Goal: Transaction & Acquisition: Purchase product/service

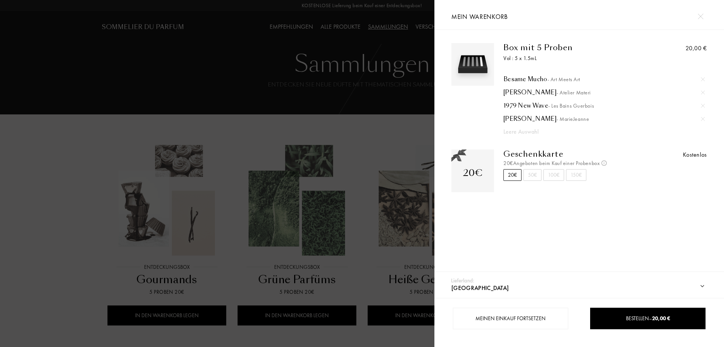
select select "DE"
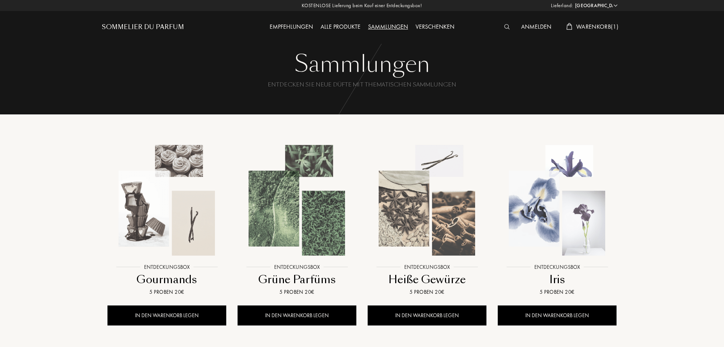
select select "DE"
click at [593, 26] on span "Warenkorb ( 1 )" at bounding box center [598, 27] width 42 height 8
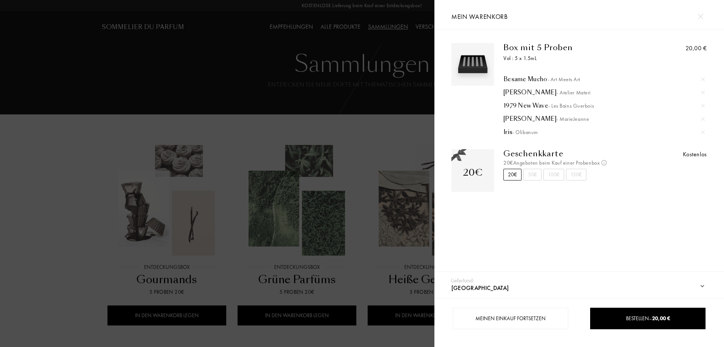
click at [347, 125] on div at bounding box center [217, 173] width 435 height 347
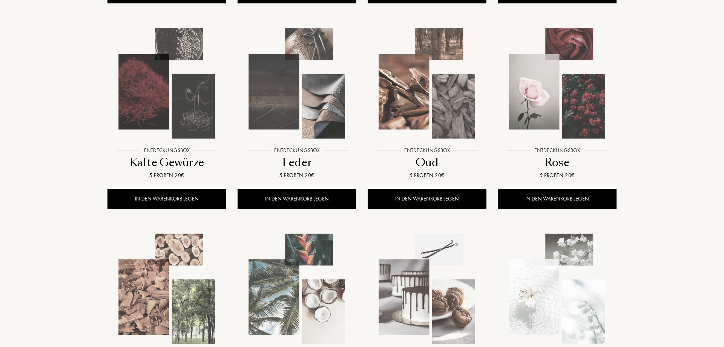
scroll to position [308, 0]
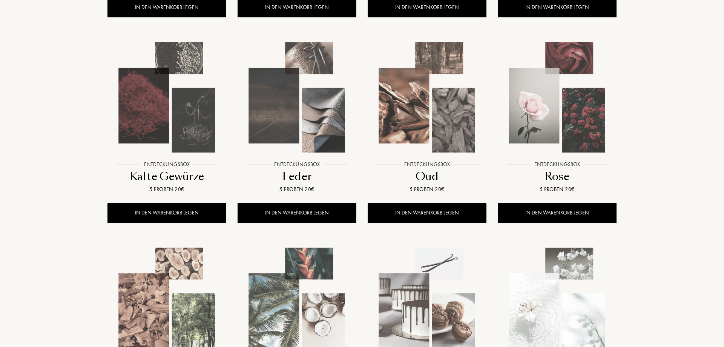
click at [570, 103] on img at bounding box center [557, 97] width 117 height 117
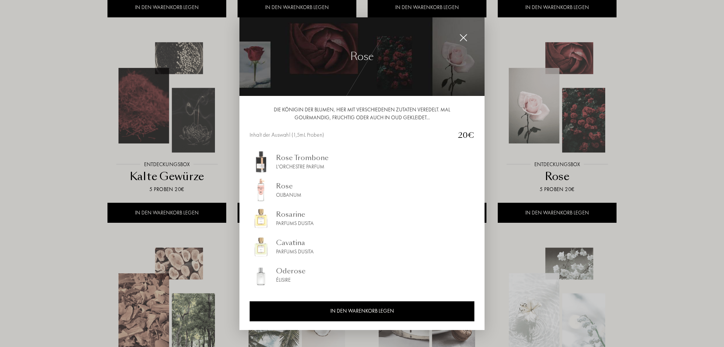
click at [468, 38] on div at bounding box center [463, 37] width 15 height 15
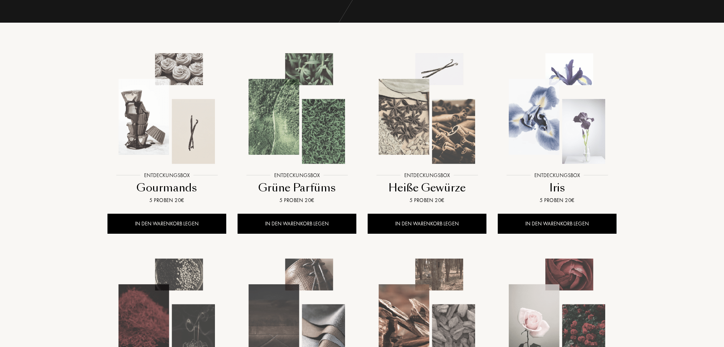
scroll to position [0, 0]
